Goal: Task Accomplishment & Management: Manage account settings

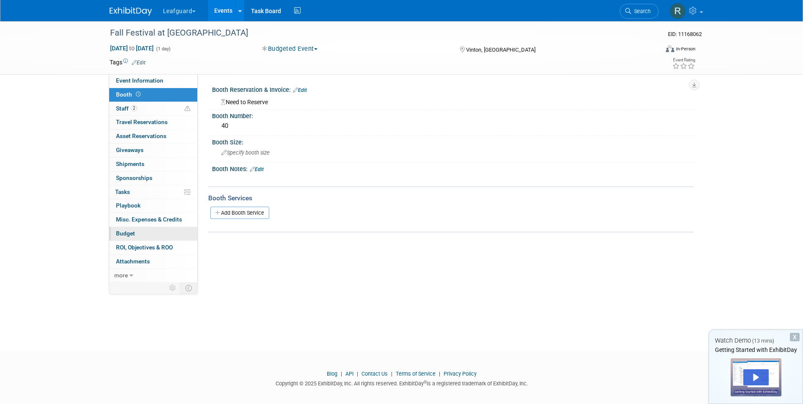
click at [123, 229] on link "Budget" at bounding box center [153, 234] width 88 height 14
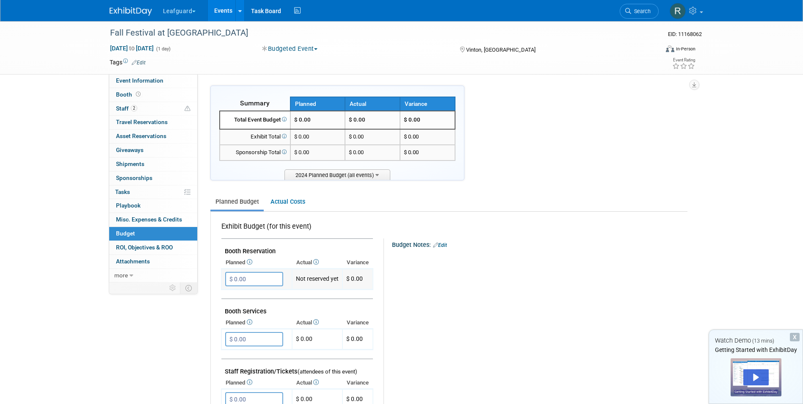
click at [263, 280] on input "$ 0.00" at bounding box center [254, 279] width 58 height 14
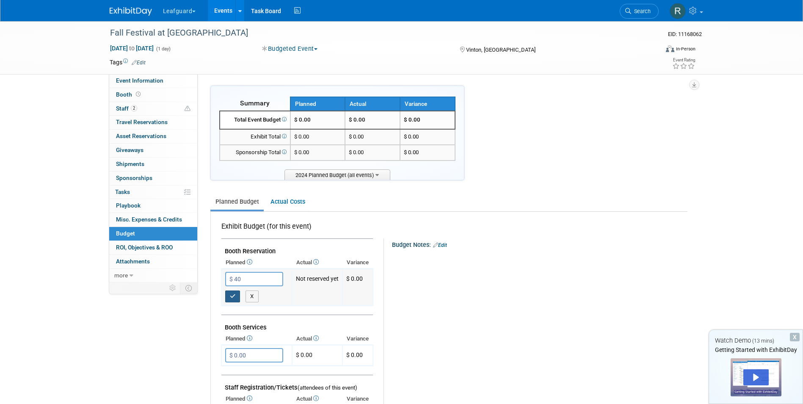
type input "$ 40.00"
click at [234, 299] on icon "button" at bounding box center [233, 296] width 6 height 6
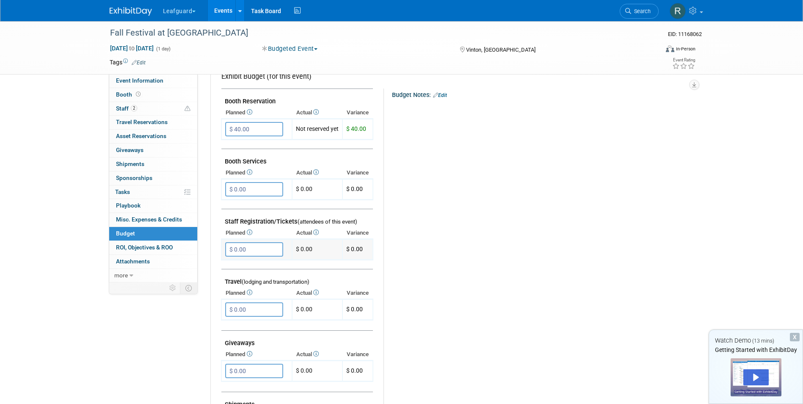
scroll to position [169, 0]
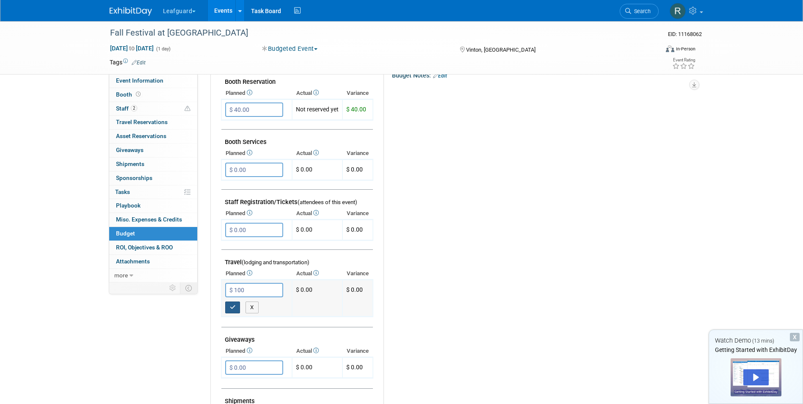
type input "$ 100.00"
click at [234, 305] on icon "button" at bounding box center [233, 307] width 6 height 6
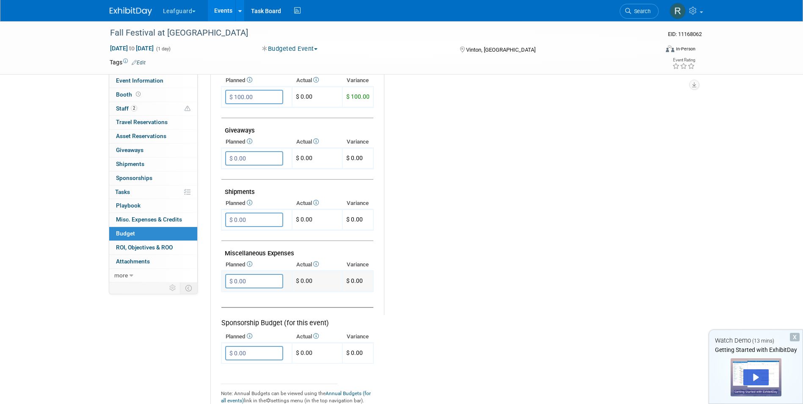
scroll to position [381, 0]
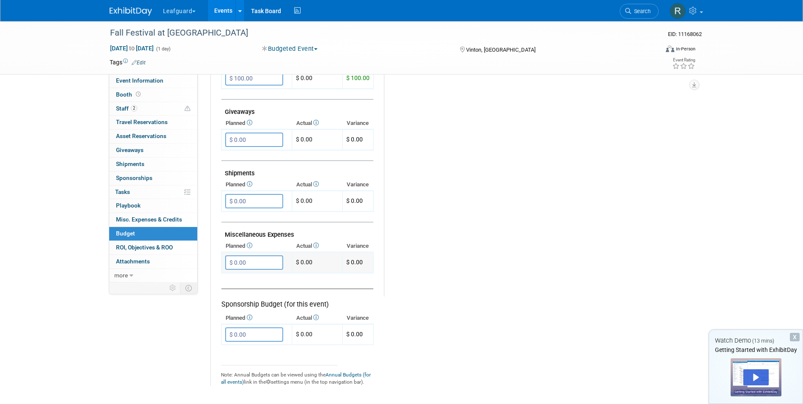
click at [250, 265] on input "$ 0.00" at bounding box center [254, 262] width 58 height 14
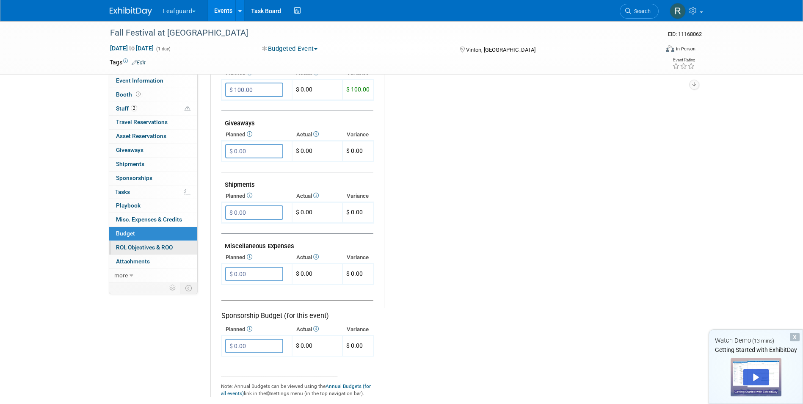
click at [130, 249] on span "ROI, Objectives & ROO 0" at bounding box center [144, 247] width 57 height 7
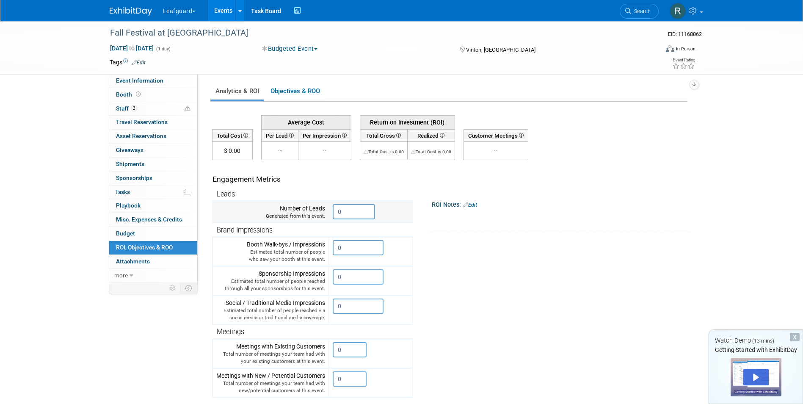
drag, startPoint x: 349, startPoint y: 213, endPoint x: 342, endPoint y: 210, distance: 8.0
click at [342, 210] on input "0" at bounding box center [354, 211] width 42 height 15
click at [349, 182] on div "Engagement Metrics" at bounding box center [311, 179] width 197 height 11
drag, startPoint x: 347, startPoint y: 208, endPoint x: 327, endPoint y: 199, distance: 22.4
click at [327, 202] on tr "Number of Leads Generated from this event. 0" at bounding box center [313, 212] width 200 height 22
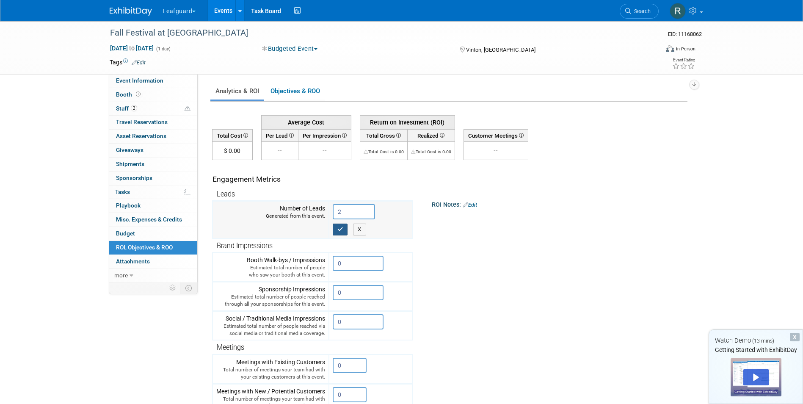
type input "2"
click at [340, 227] on icon "button" at bounding box center [341, 230] width 6 height 6
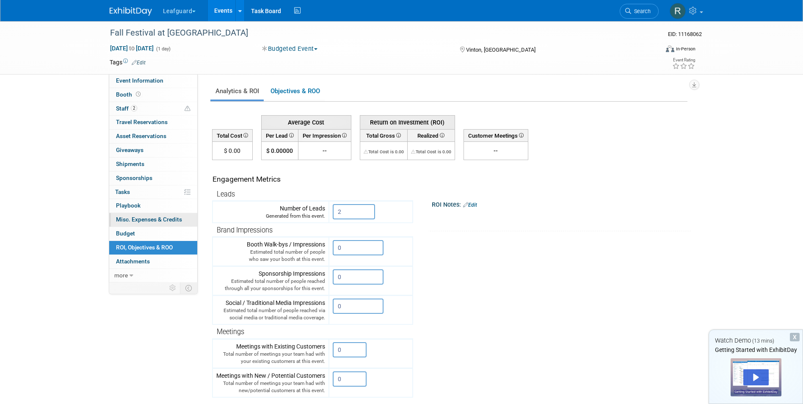
click at [159, 218] on span "Misc. Expenses & Credits 0" at bounding box center [149, 219] width 66 height 7
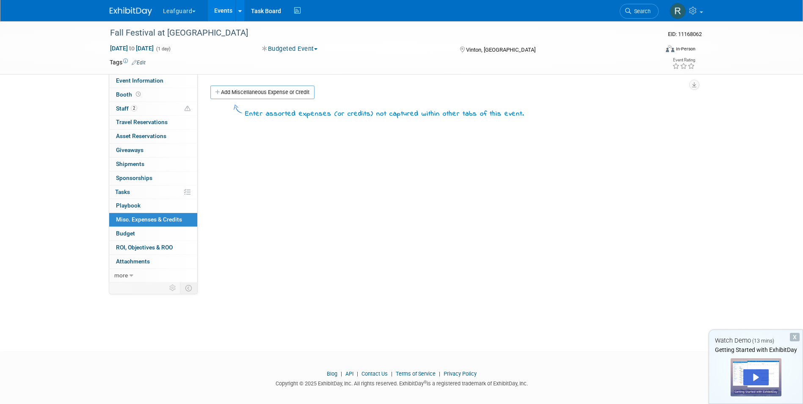
click at [168, 219] on span "Misc. Expenses & Credits 0" at bounding box center [149, 219] width 66 height 7
click at [277, 95] on link "Add Miscellaneous Expense or Credit" at bounding box center [262, 93] width 104 height 14
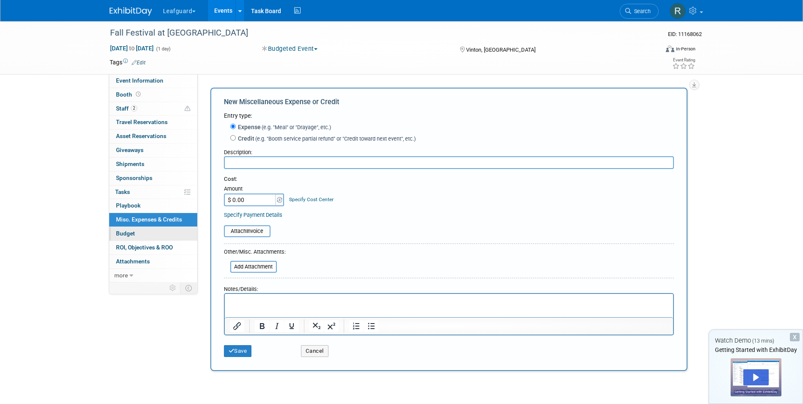
click at [140, 233] on link "Budget" at bounding box center [153, 234] width 88 height 14
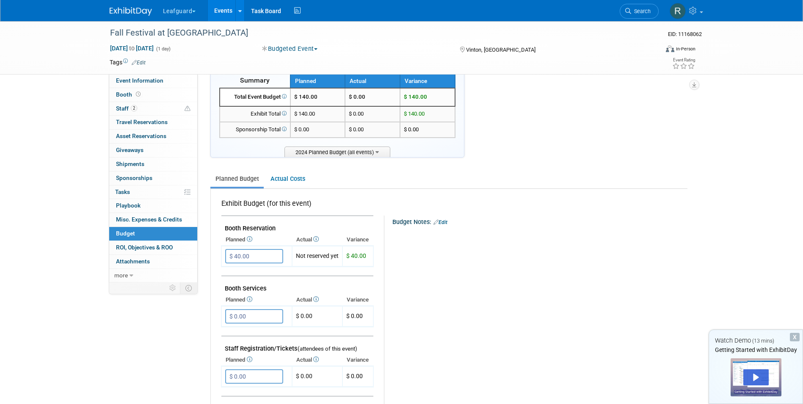
scroll to position [42, 0]
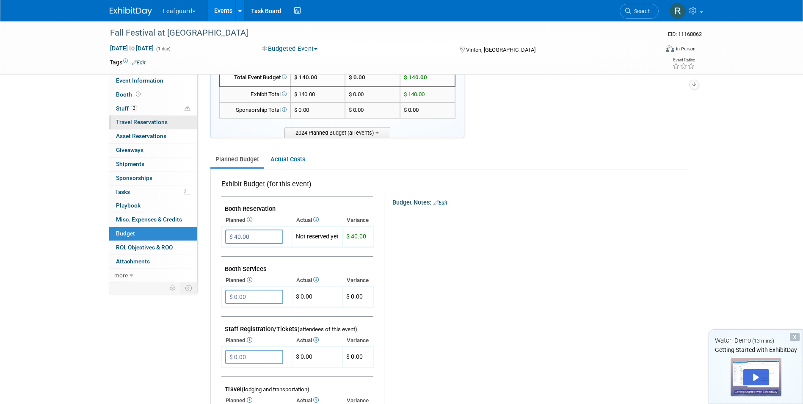
click at [153, 122] on span "Travel Reservations 0" at bounding box center [142, 122] width 52 height 7
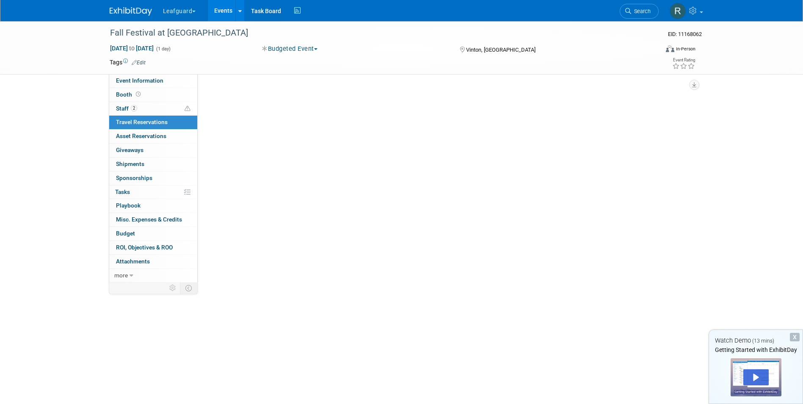
scroll to position [0, 0]
click at [252, 86] on link "Add Travel Reservation" at bounding box center [245, 93] width 71 height 14
